Goal: Task Accomplishment & Management: Manage account settings

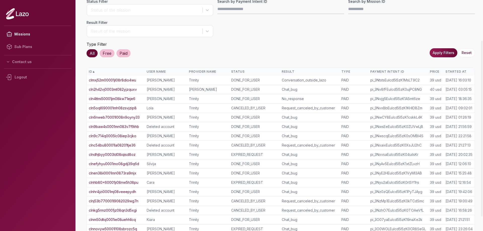
scroll to position [72, 0]
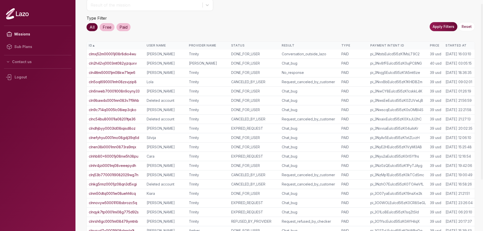
scroll to position [72, 0]
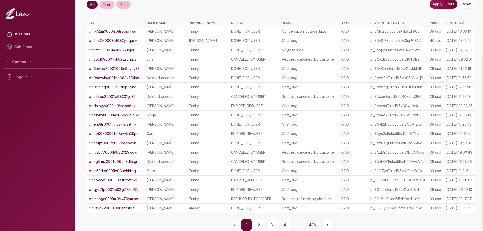
click at [309, 227] on button "436" at bounding box center [313, 225] width 16 height 12
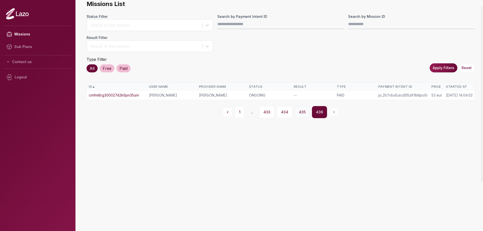
click at [304, 115] on button "435" at bounding box center [302, 112] width 15 height 12
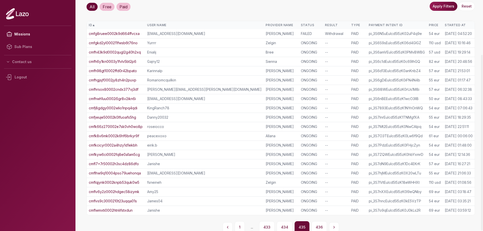
scroll to position [72, 0]
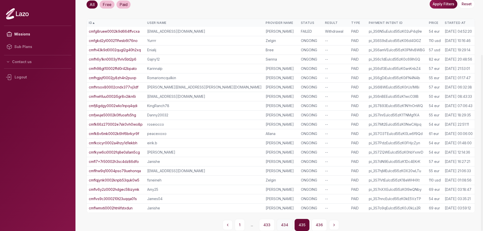
click at [288, 227] on button "434" at bounding box center [285, 225] width 16 height 12
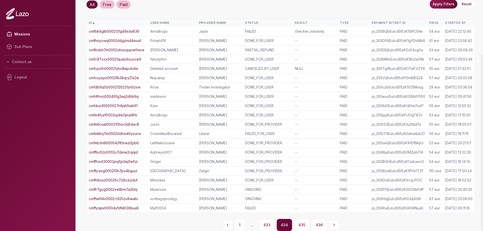
click at [118, 161] on link "cmffhoxt30002pq6p3ej0e6zi" at bounding box center [113, 161] width 49 height 5
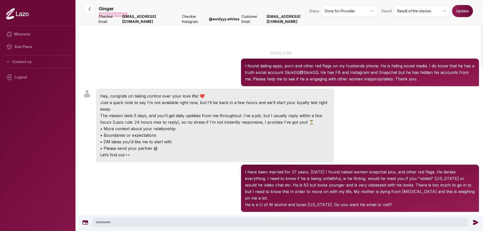
click at [335, 15] on html "Missions Sub Plans Contact us Logout Ginger Validated by checker Status Done fo…" at bounding box center [241, 115] width 483 height 231
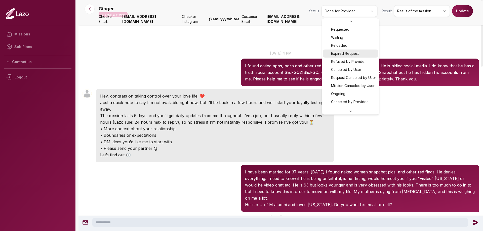
scroll to position [14, 0]
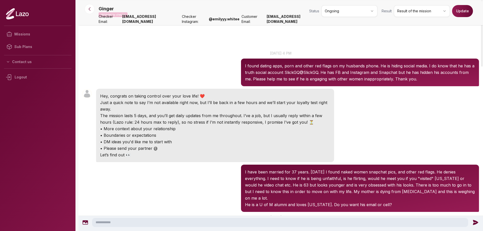
click at [466, 14] on button "Update" at bounding box center [462, 11] width 21 height 12
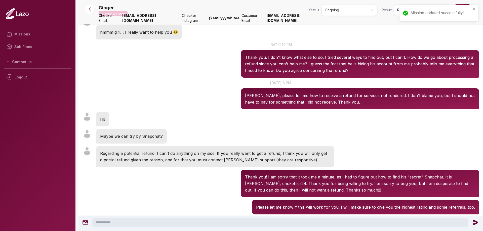
scroll to position [518, 0]
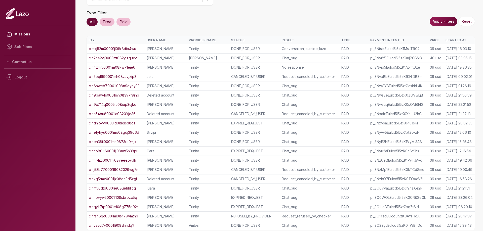
scroll to position [72, 0]
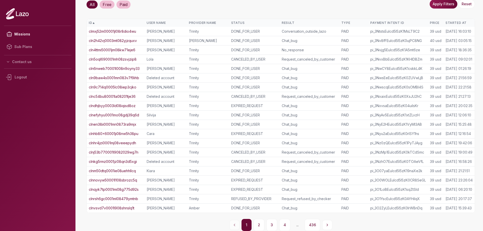
click at [312, 223] on button "436" at bounding box center [313, 225] width 16 height 12
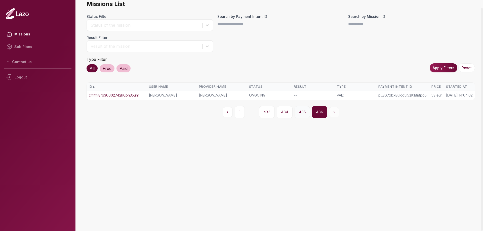
click at [297, 116] on button "435" at bounding box center [302, 112] width 15 height 12
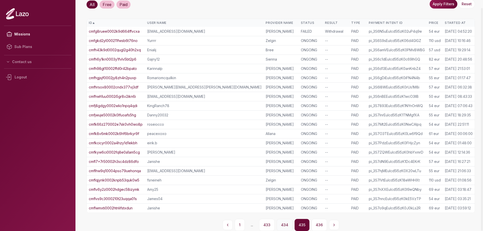
click at [284, 224] on button "434" at bounding box center [285, 225] width 16 height 12
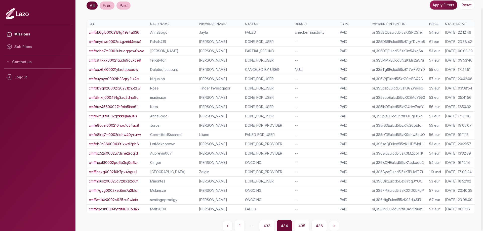
scroll to position [72, 0]
click at [270, 226] on button "433" at bounding box center [267, 225] width 16 height 12
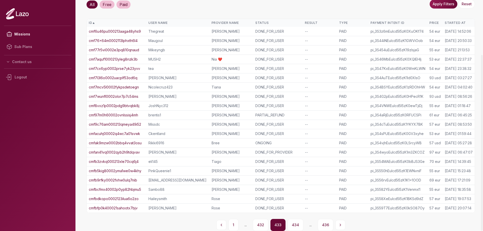
click at [74, 26] on div "Missions Sub Plans Contact us Logout" at bounding box center [38, 115] width 76 height 231
click at [3, 1] on div "Missions Sub Plans Contact us Logout" at bounding box center [38, 115] width 76 height 231
click at [83, 20] on main "Missions List Status Filter Status of the mission Search by Payment Intent ID S…" at bounding box center [281, 51] width 405 height 231
click at [232, 225] on button "1" at bounding box center [234, 225] width 10 height 12
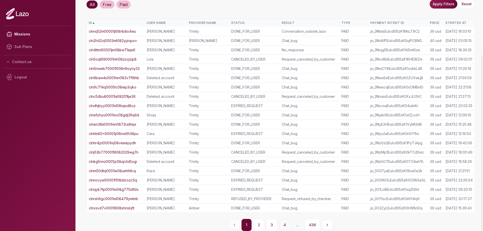
click at [284, 225] on button "4" at bounding box center [284, 225] width 11 height 12
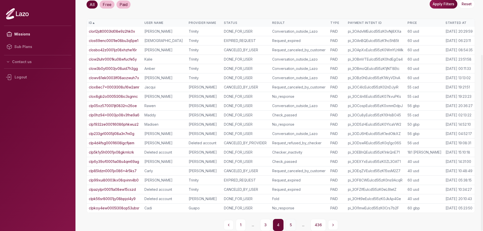
click at [294, 226] on button "5" at bounding box center [291, 225] width 11 height 12
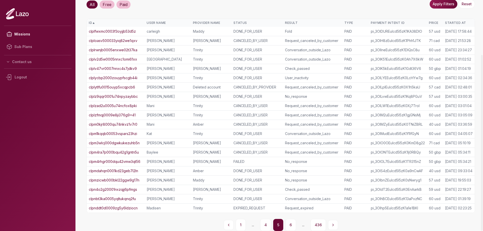
click at [294, 226] on button "6" at bounding box center [290, 225] width 11 height 12
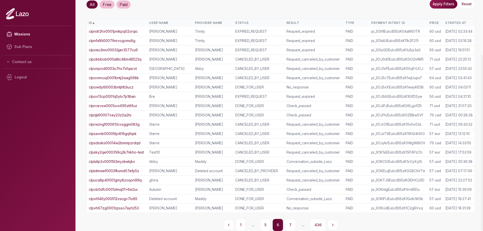
click at [294, 226] on button "7" at bounding box center [290, 225] width 11 height 12
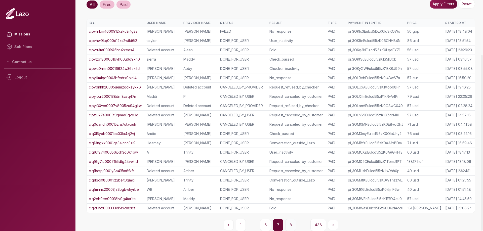
click at [293, 226] on button "8" at bounding box center [290, 225] width 11 height 12
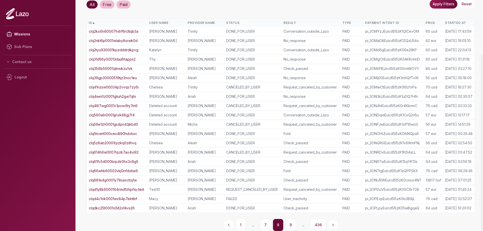
click at [293, 226] on button "9" at bounding box center [290, 225] width 11 height 12
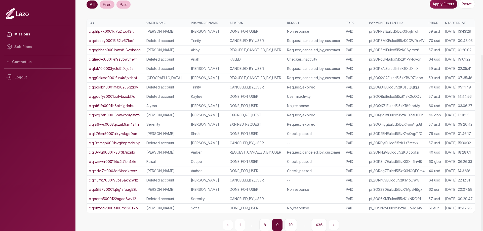
click at [293, 226] on button "10" at bounding box center [291, 225] width 12 height 12
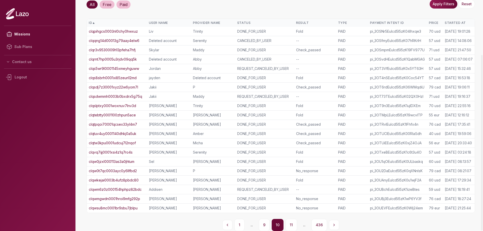
click at [293, 226] on button "11" at bounding box center [292, 225] width 12 height 12
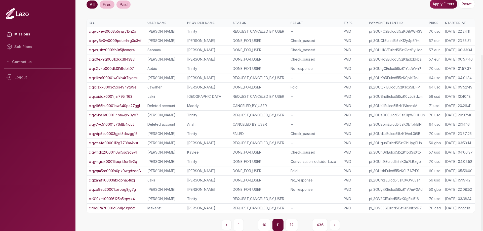
click at [293, 226] on button "12" at bounding box center [292, 225] width 12 height 12
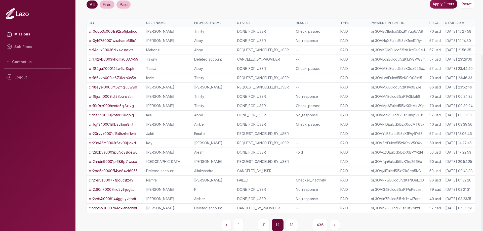
click at [293, 226] on button "13" at bounding box center [292, 225] width 12 height 12
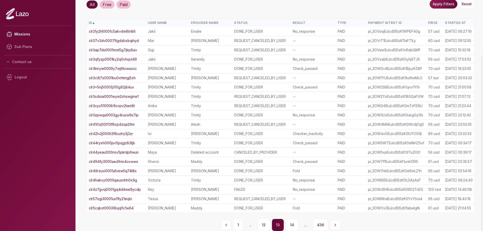
click at [293, 226] on button "14" at bounding box center [292, 225] width 13 height 12
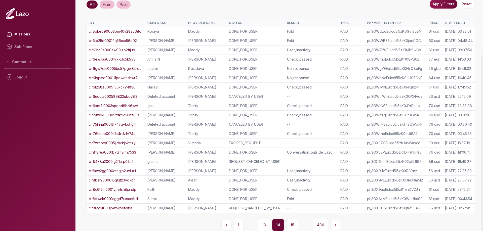
click at [293, 226] on button "15" at bounding box center [292, 225] width 12 height 12
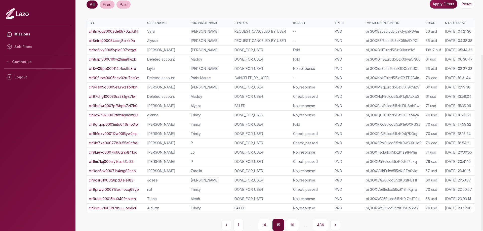
click at [293, 226] on button "16" at bounding box center [292, 225] width 12 height 12
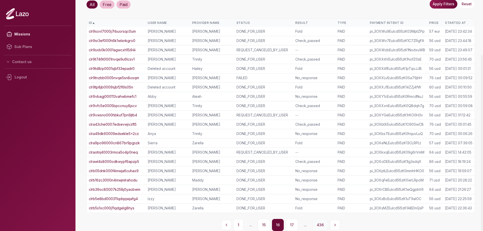
click at [318, 226] on button "436" at bounding box center [321, 225] width 16 height 12
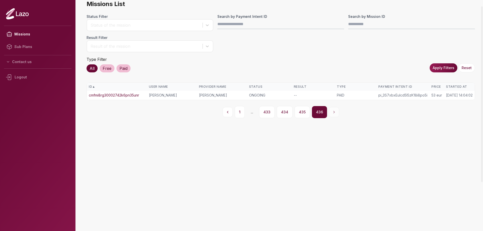
scroll to position [8, 0]
click at [82, 131] on main "Missions List Status Filter Status of the mission Search by Payment Intent ID S…" at bounding box center [281, 115] width 405 height 231
